Goal: Navigation & Orientation: Find specific page/section

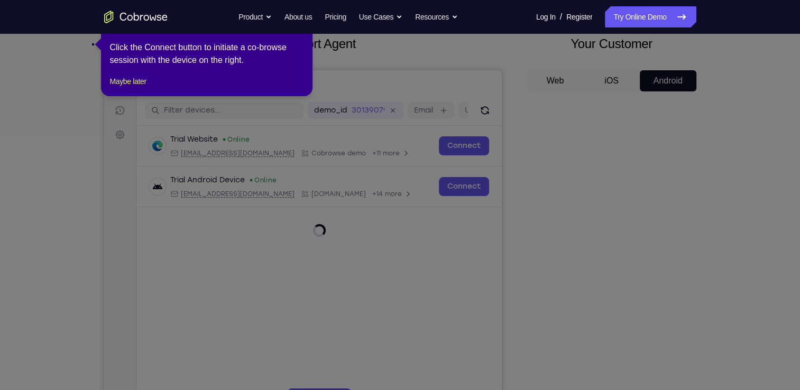
scroll to position [30, 0]
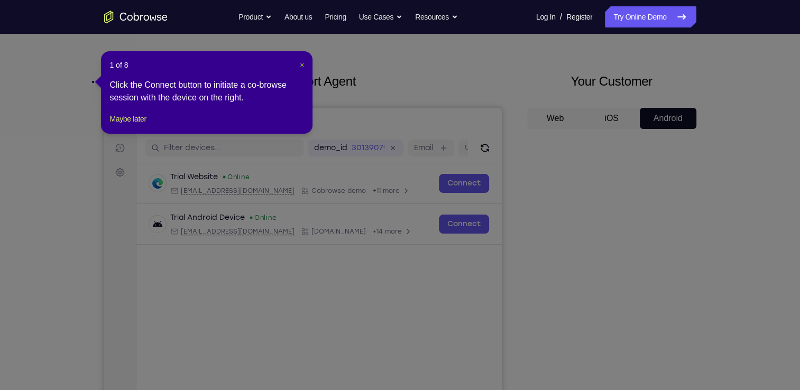
click at [303, 62] on span "×" at bounding box center [302, 65] width 4 height 8
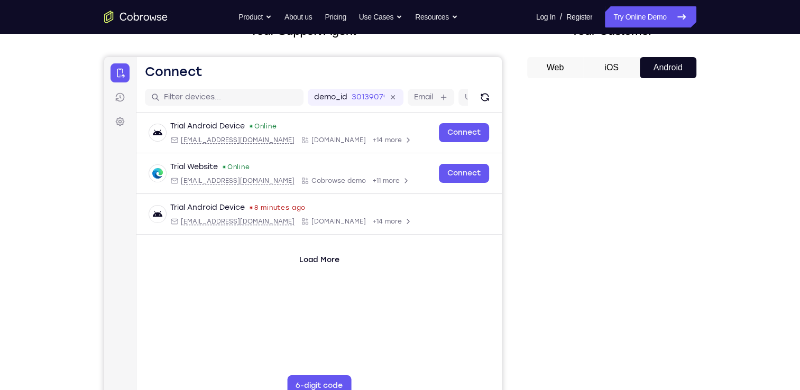
scroll to position [80, 0]
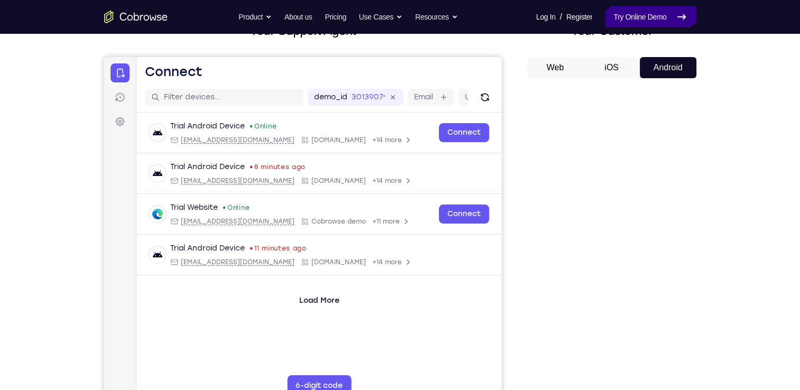
click at [658, 16] on link "Try Online Demo" at bounding box center [650, 16] width 91 height 21
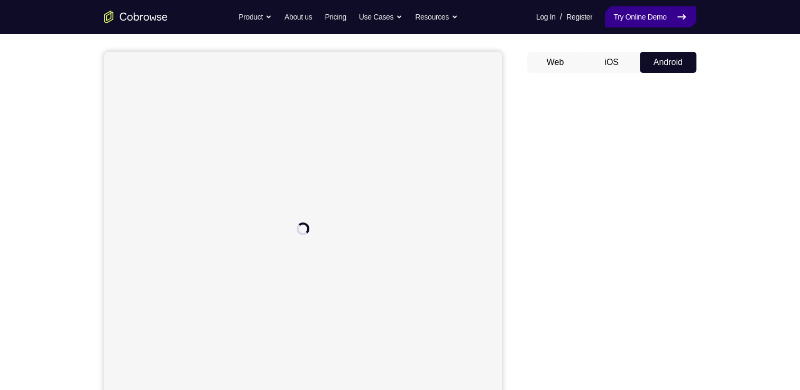
scroll to position [93, 0]
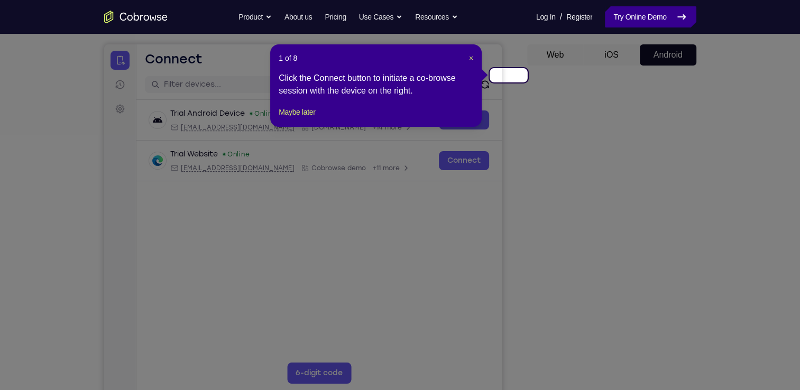
click at [625, 340] on icon at bounding box center [404, 195] width 808 height 390
click at [473, 54] on span "×" at bounding box center [471, 58] width 4 height 8
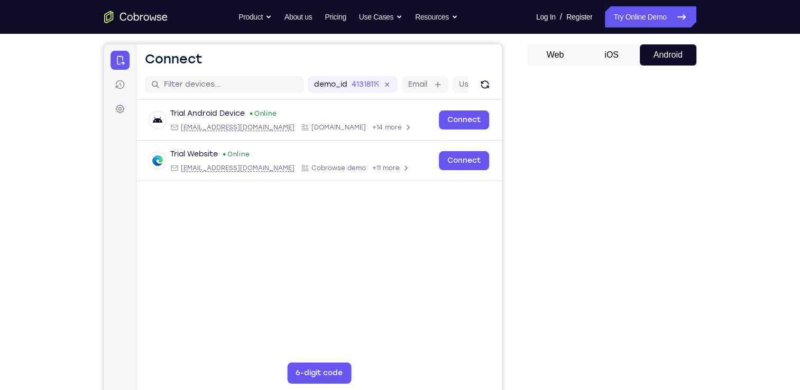
scroll to position [0, 0]
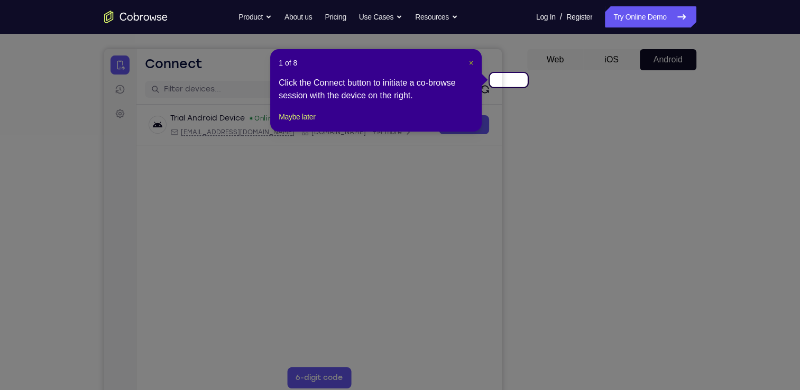
click at [473, 59] on span "×" at bounding box center [471, 63] width 4 height 8
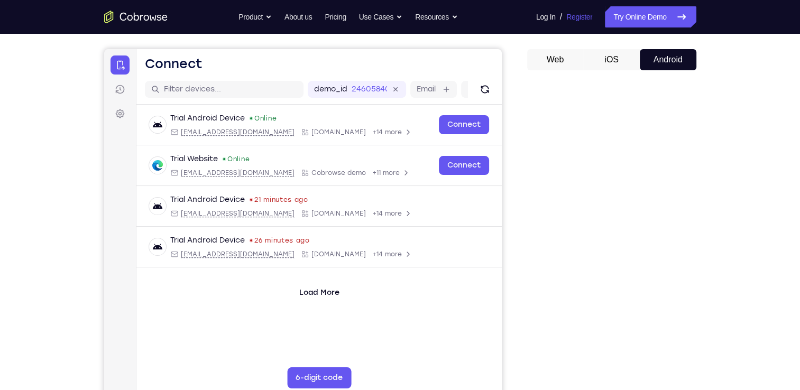
scroll to position [87, 0]
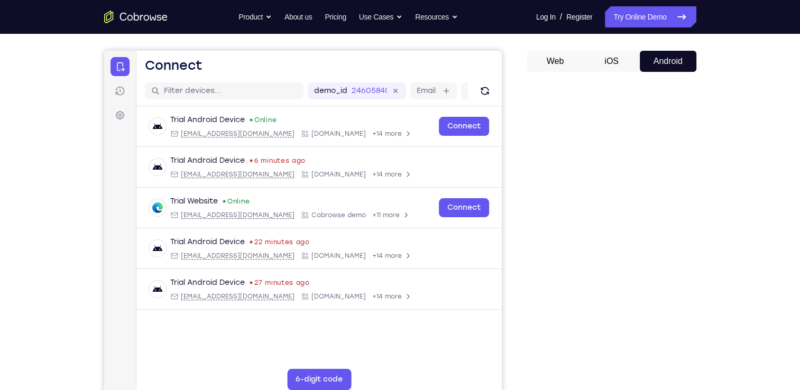
click at [754, 106] on div "Your Support Agent Your Customer Web iOS Android Next Steps We’d be happy to gi…" at bounding box center [400, 296] width 800 height 698
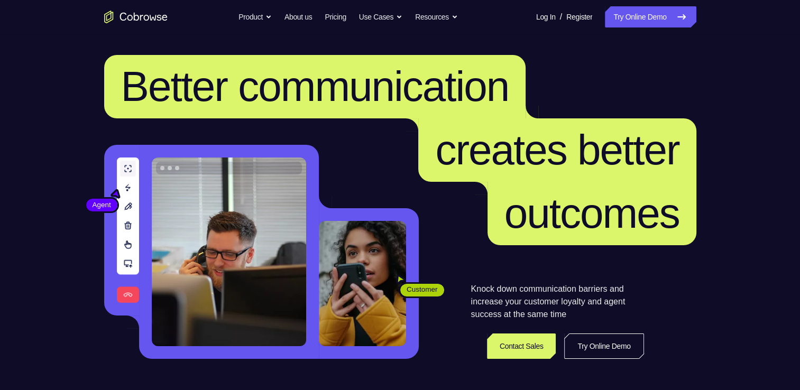
click at [667, 22] on nav "Go back Powerful, Flexible and Trustworthy. Avoid all extra friction for both A…" at bounding box center [400, 17] width 800 height 34
click at [664, 15] on link "Try Online Demo" at bounding box center [650, 16] width 91 height 21
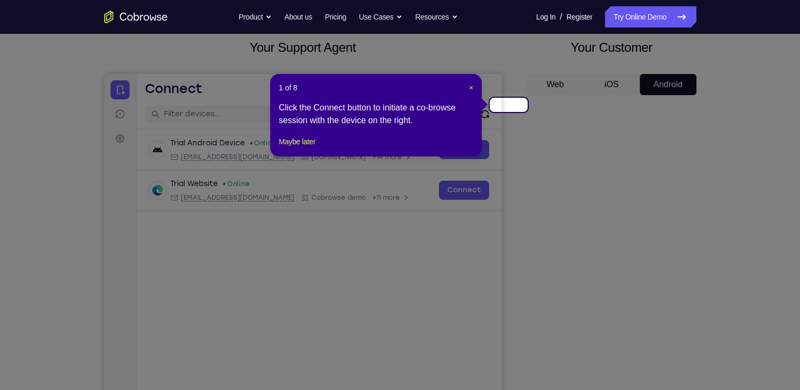
click at [670, 326] on icon at bounding box center [404, 195] width 808 height 390
click at [473, 86] on span "×" at bounding box center [471, 88] width 4 height 8
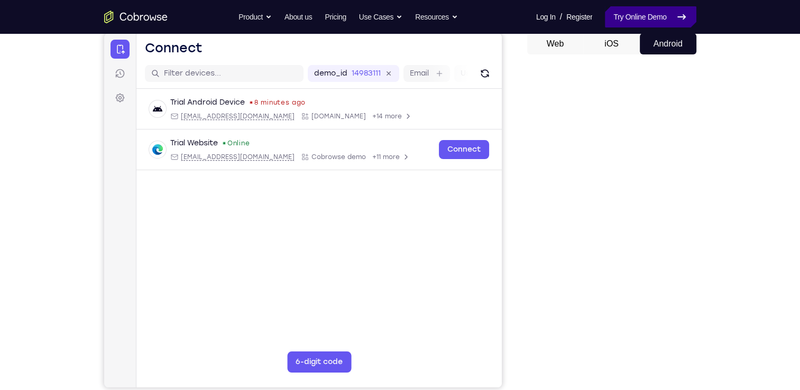
scroll to position [98, 0]
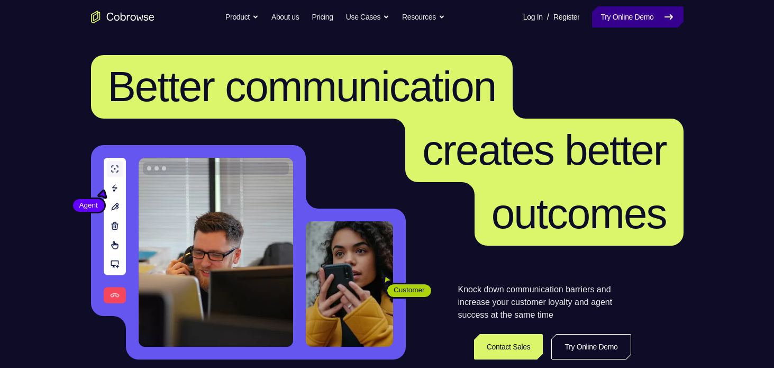
click at [636, 8] on link "Try Online Demo" at bounding box center [637, 16] width 91 height 21
